Goal: Information Seeking & Learning: Understand process/instructions

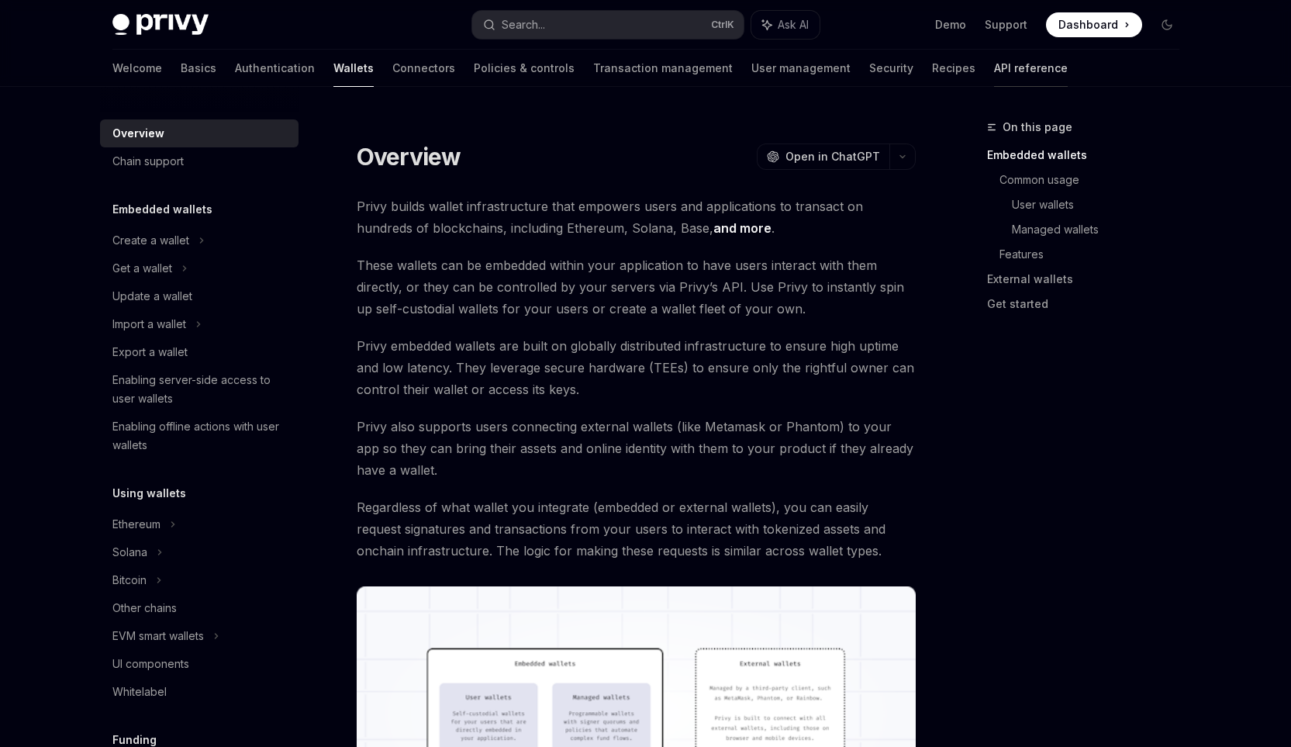
click at [994, 73] on link "API reference" at bounding box center [1031, 68] width 74 height 37
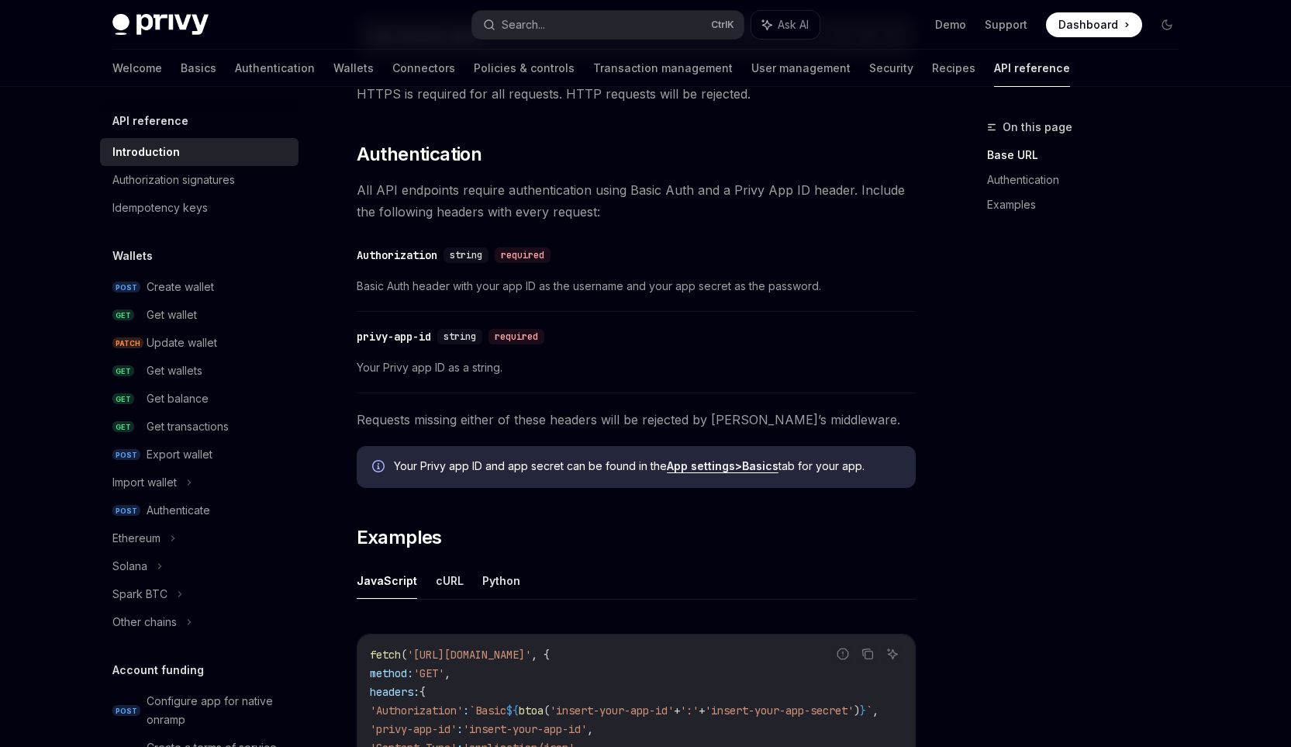
scroll to position [543, 0]
click at [180, 315] on div "Get wallet" at bounding box center [172, 314] width 50 height 19
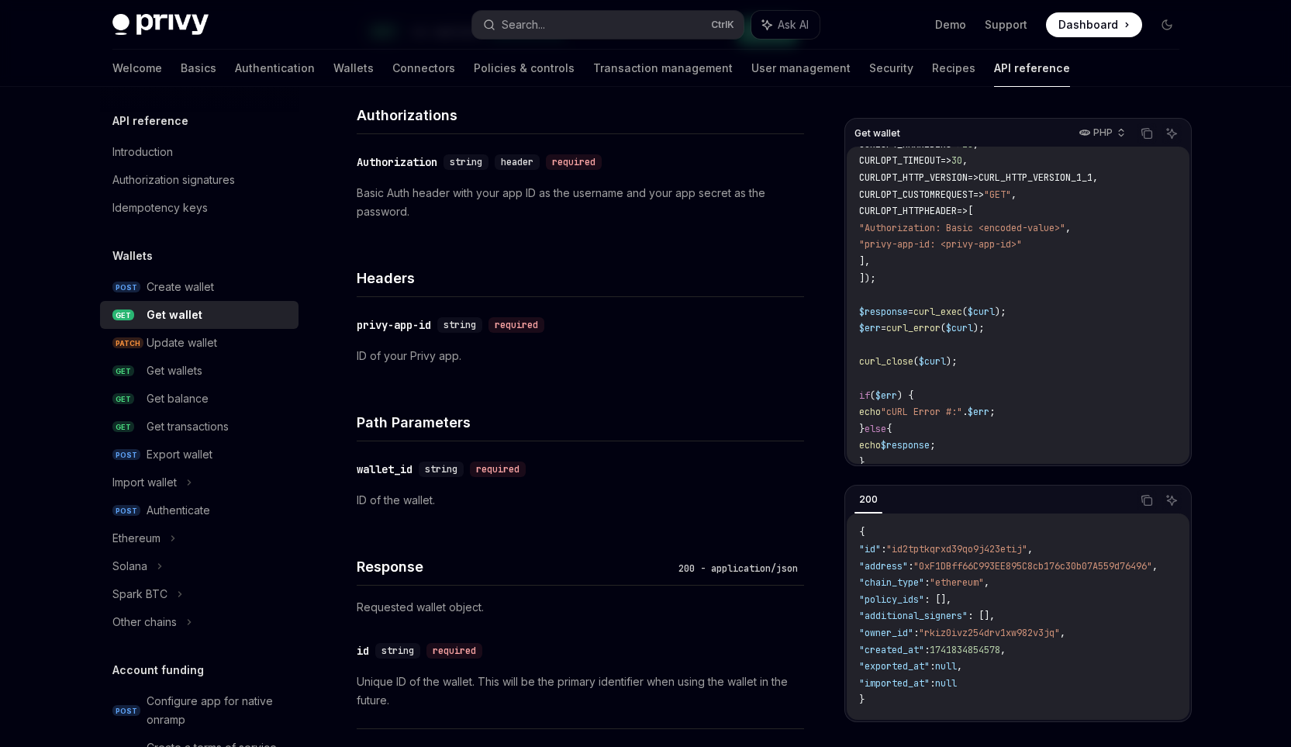
scroll to position [233, 0]
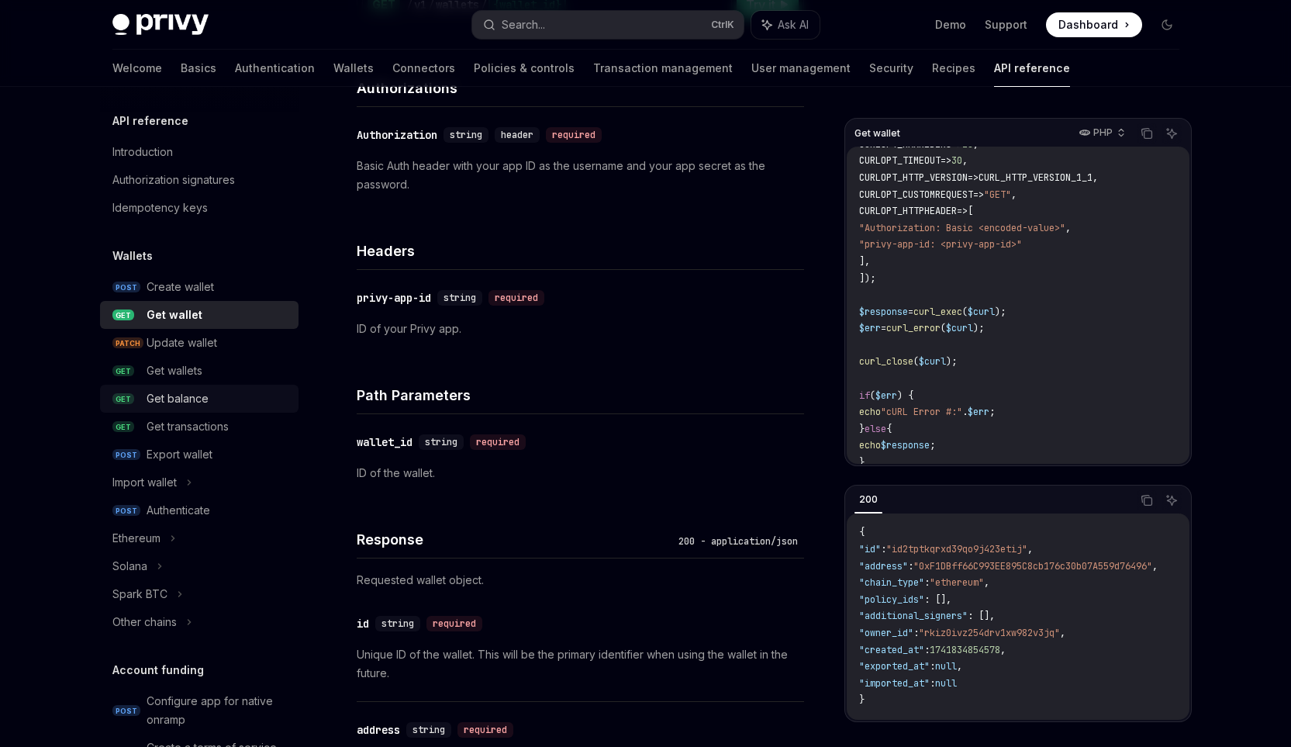
click at [171, 396] on div "Get balance" at bounding box center [178, 398] width 62 height 19
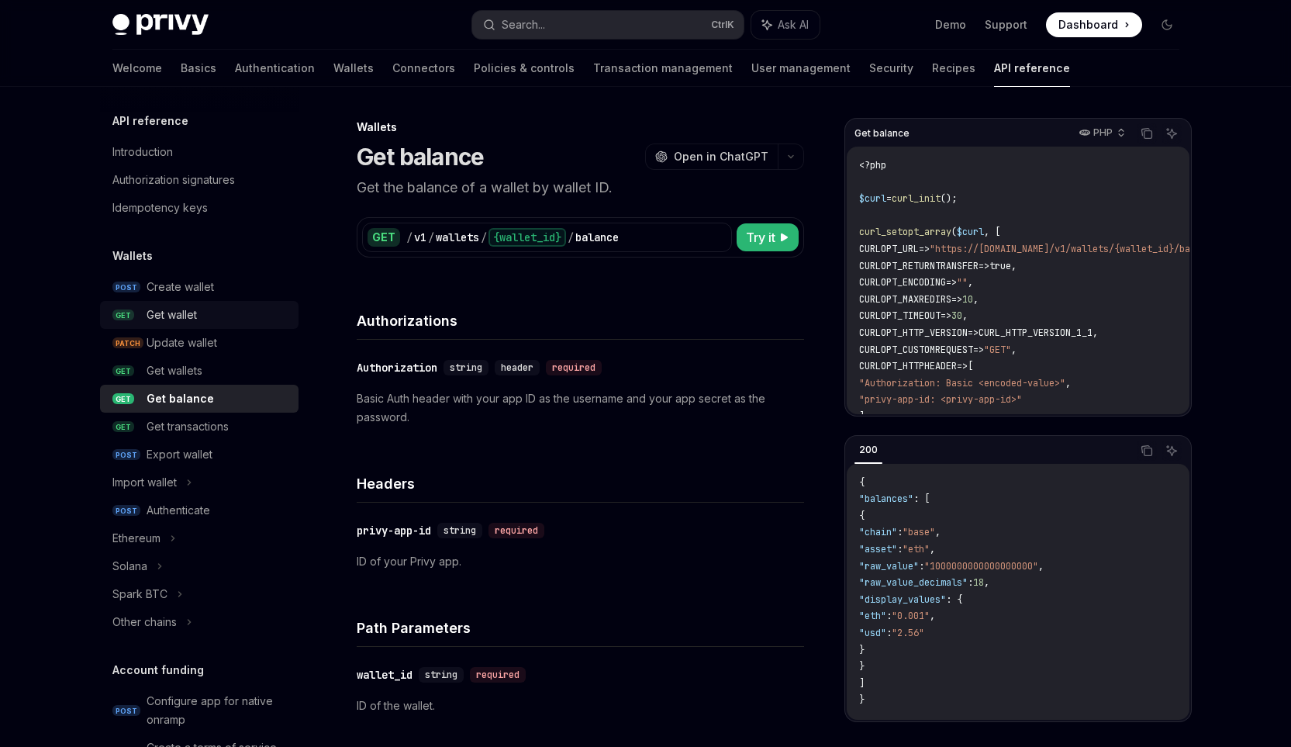
click at [160, 319] on div "Get wallet" at bounding box center [172, 314] width 50 height 19
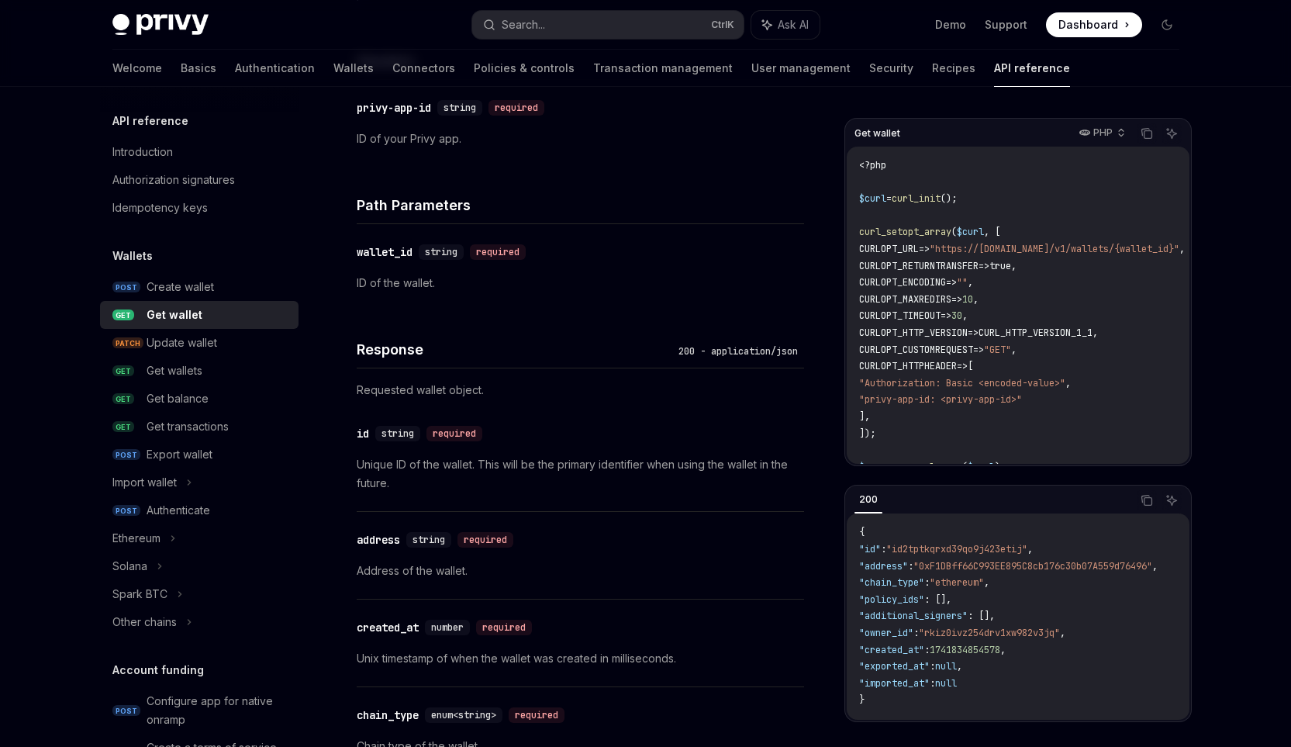
scroll to position [310, 0]
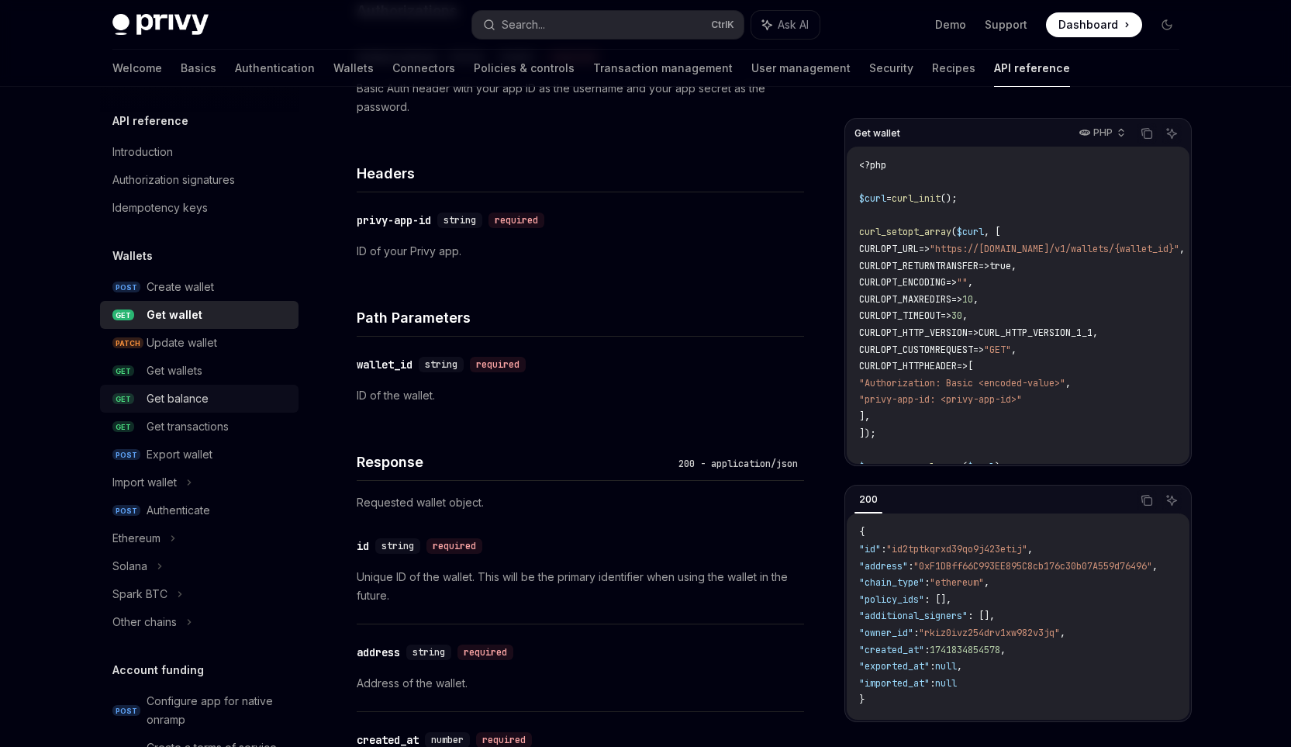
click at [195, 390] on div "Get balance" at bounding box center [178, 398] width 62 height 19
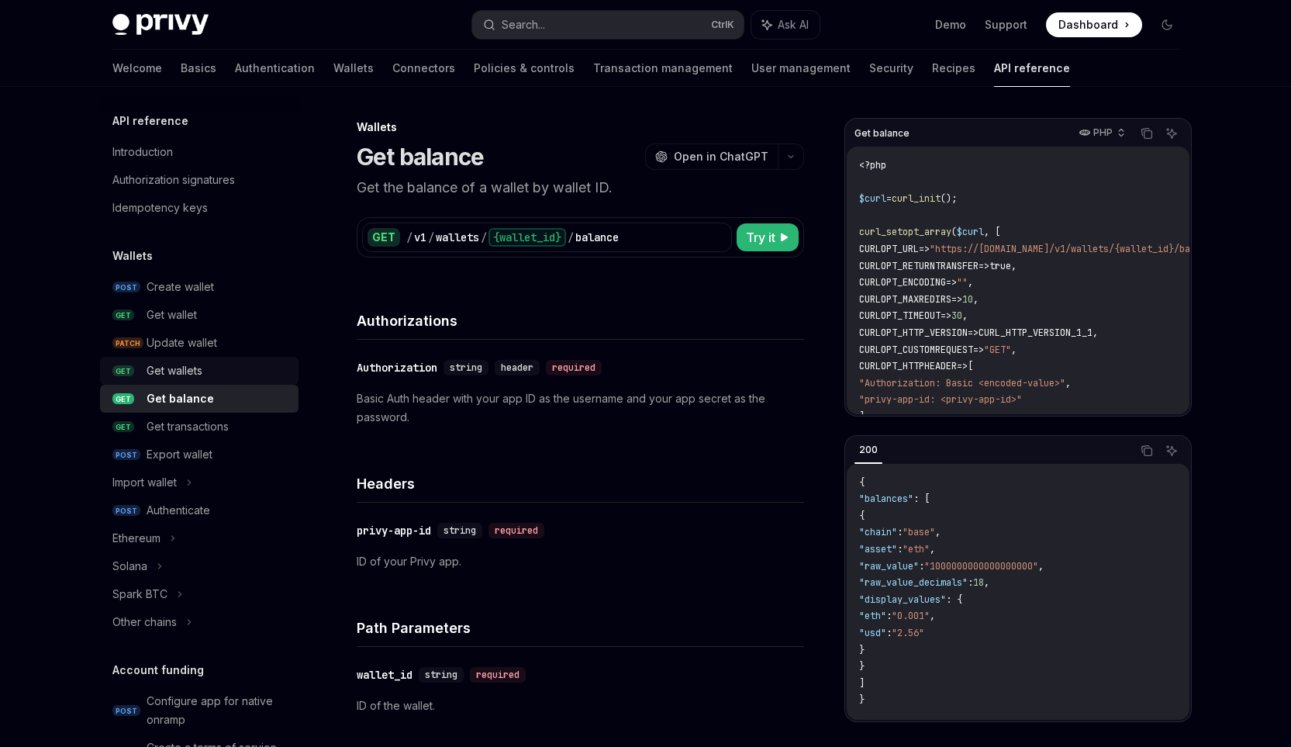
click at [221, 369] on div "Get wallets" at bounding box center [218, 370] width 143 height 19
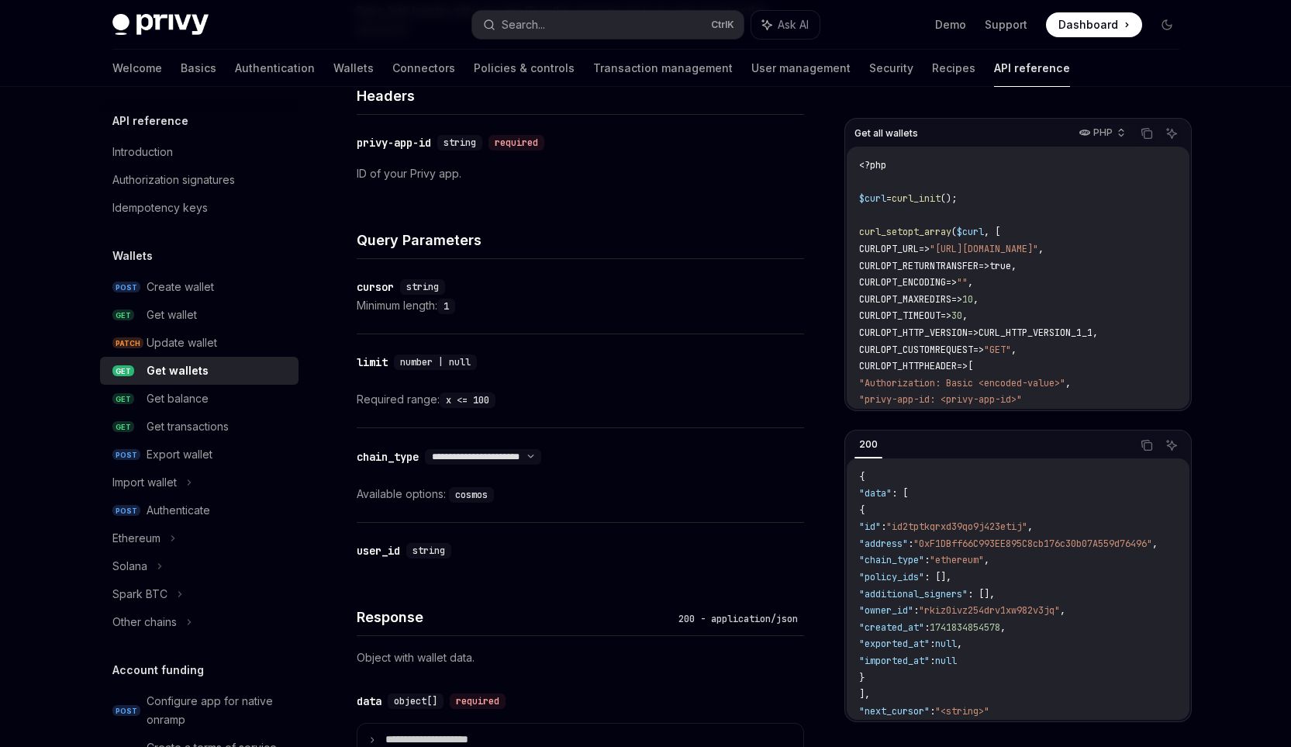
scroll to position [465, 0]
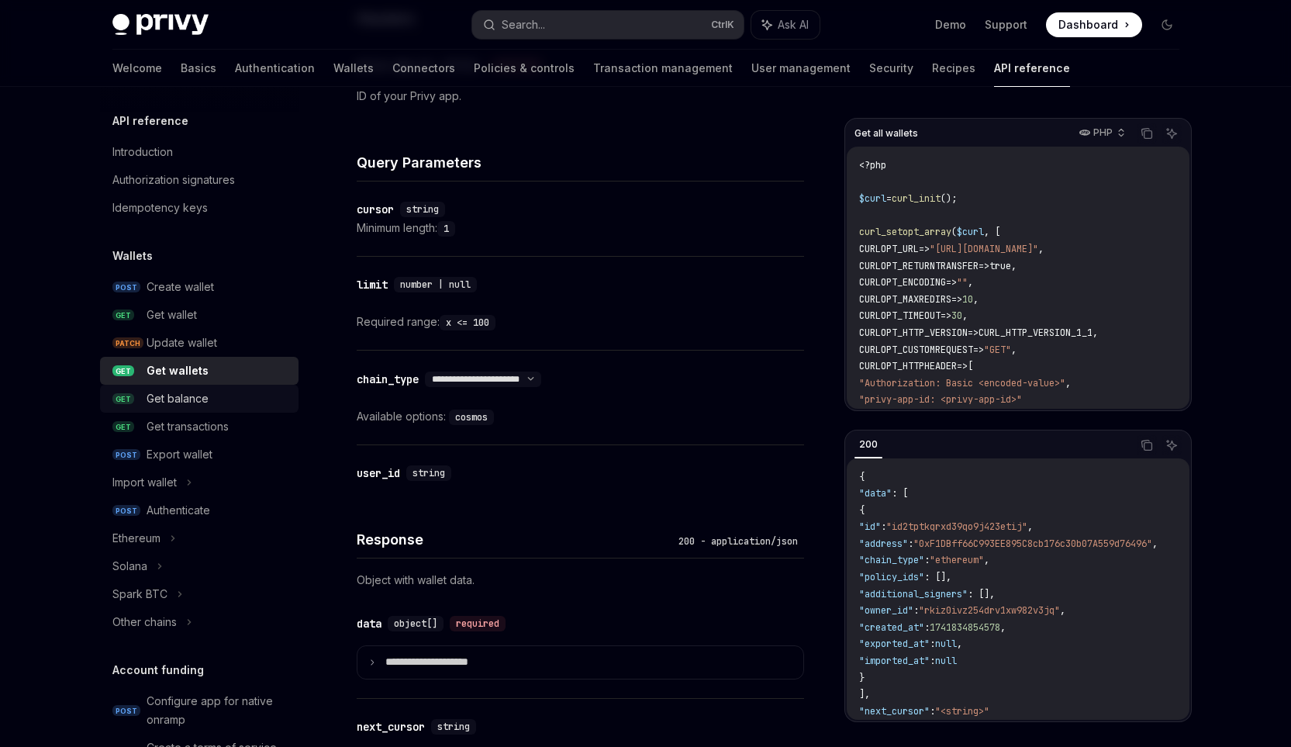
click at [210, 399] on div "Get balance" at bounding box center [218, 398] width 143 height 19
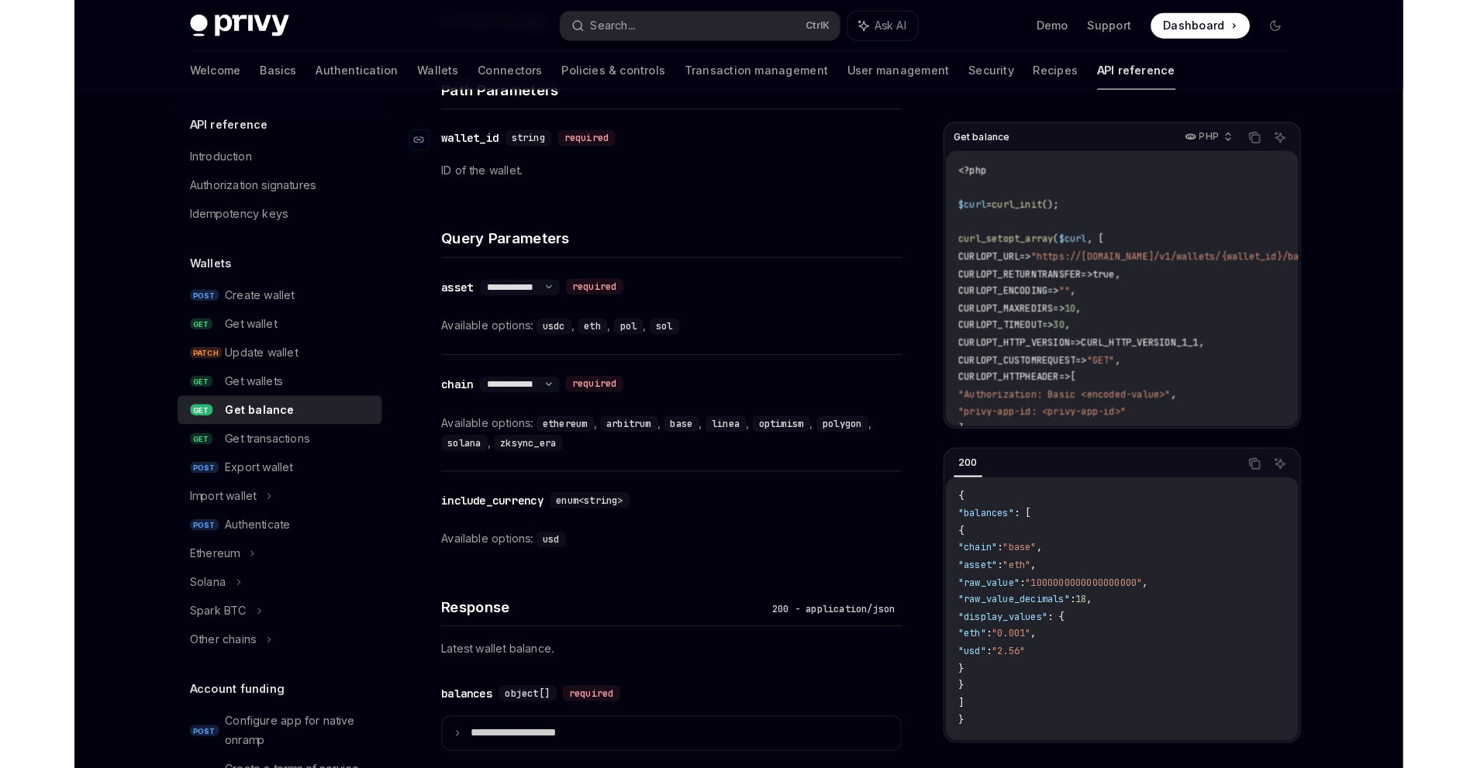
scroll to position [543, 0]
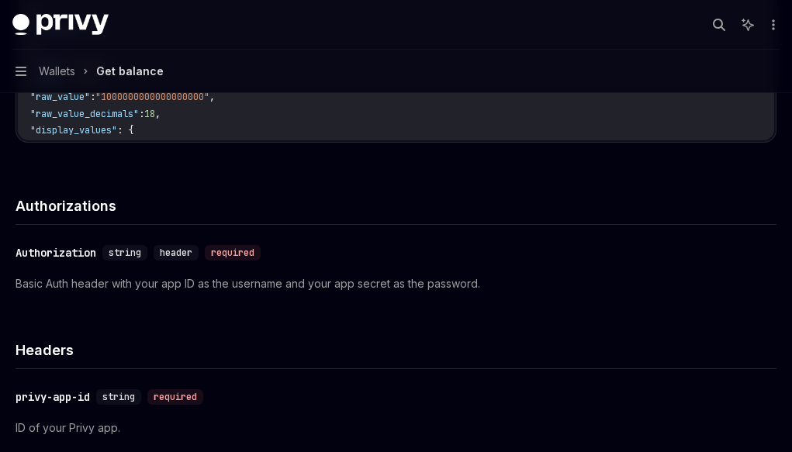
type textarea "*"
